Goal: Task Accomplishment & Management: Use online tool/utility

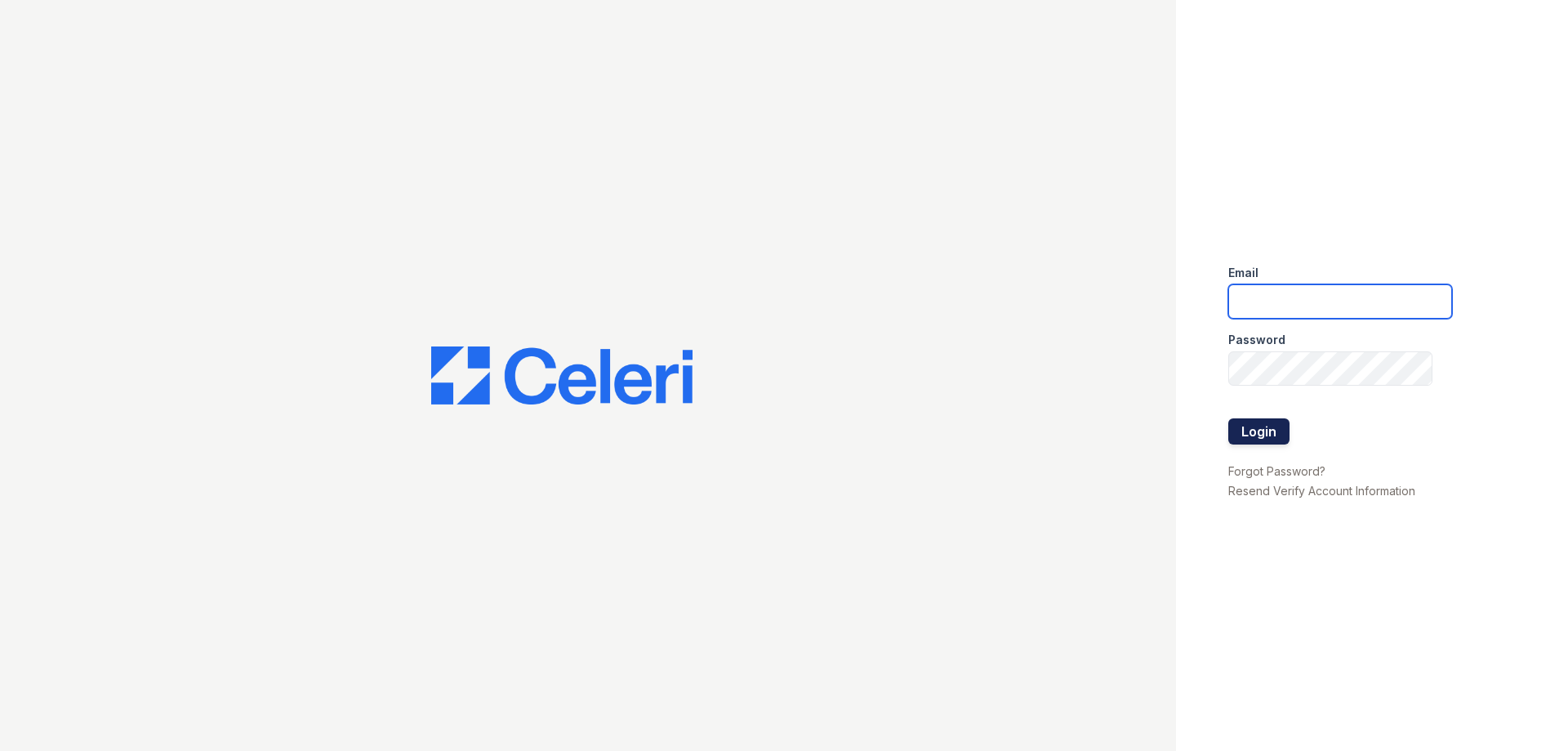
type input "[EMAIL_ADDRESS][DOMAIN_NAME]"
click at [1270, 439] on button "Login" at bounding box center [1259, 432] width 61 height 26
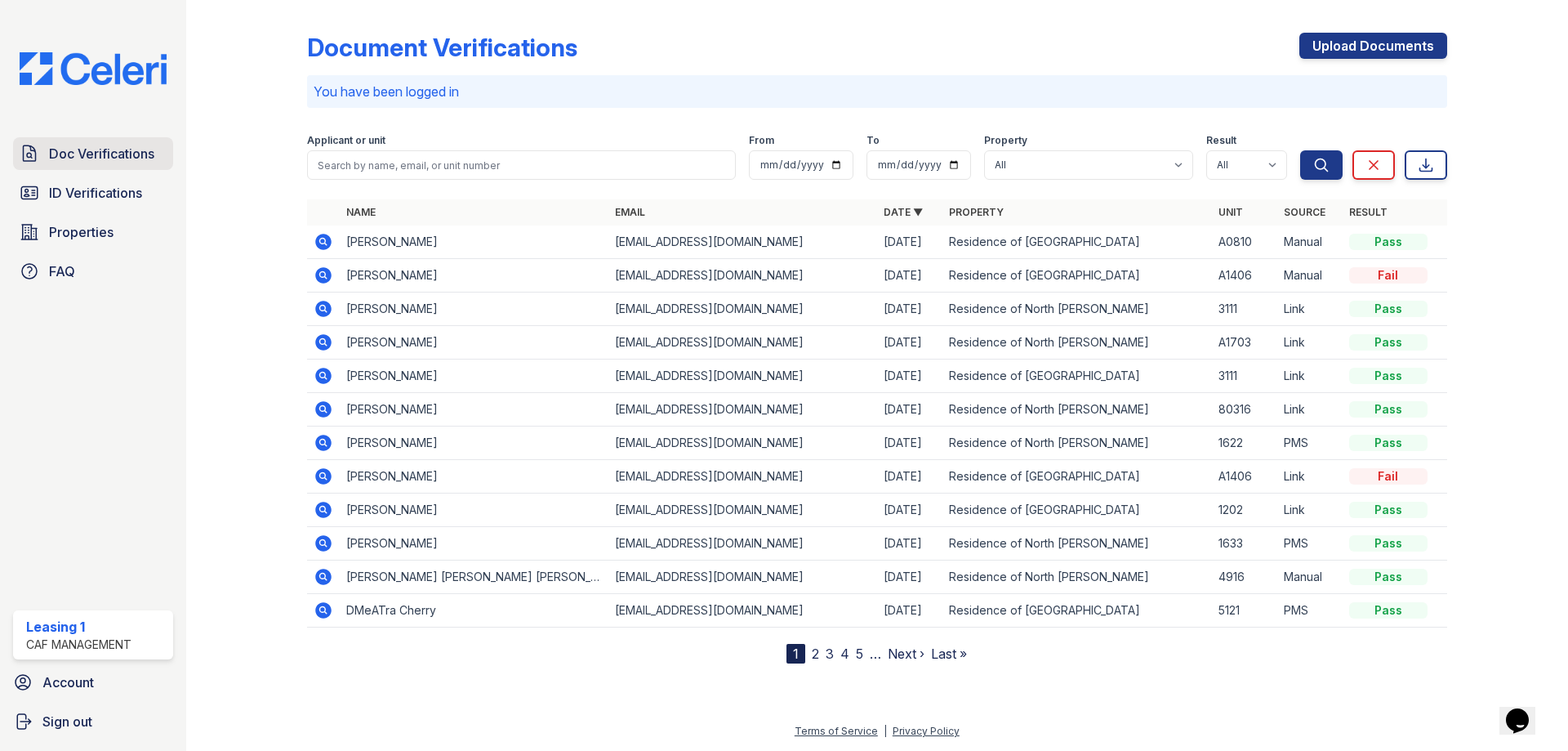
click at [131, 144] on span "Doc Verifications" at bounding box center [101, 154] width 105 height 20
